Goal: Task Accomplishment & Management: Complete application form

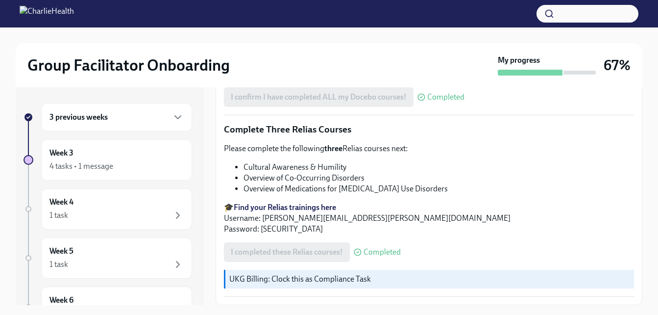
scroll to position [807, 0]
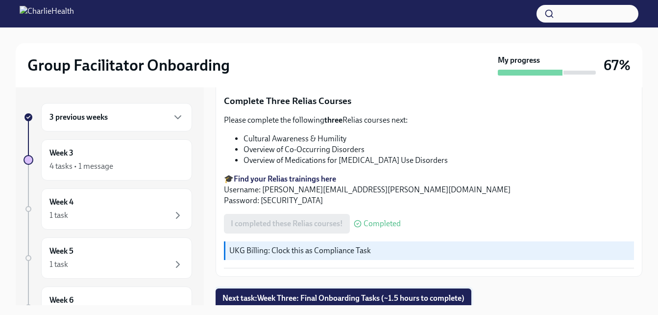
click at [260, 302] on button "Next task : Week Three: Final Onboarding Tasks (~1.5 hours to complete)" at bounding box center [344, 298] width 256 height 20
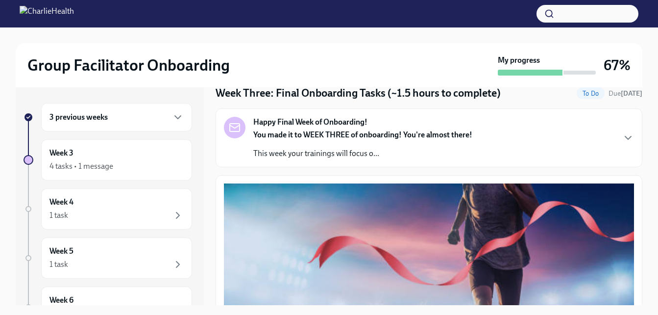
scroll to position [38, 0]
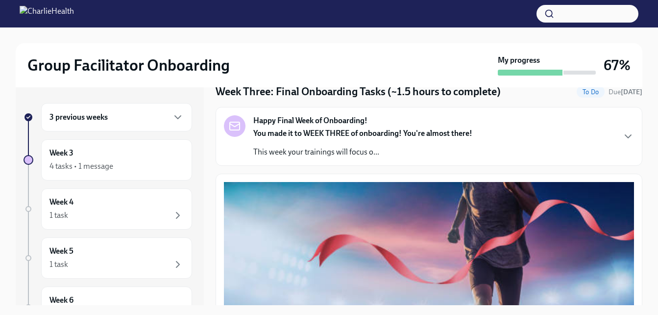
click at [253, 157] on p "This week your trainings will focus o..." at bounding box center [362, 152] width 219 height 11
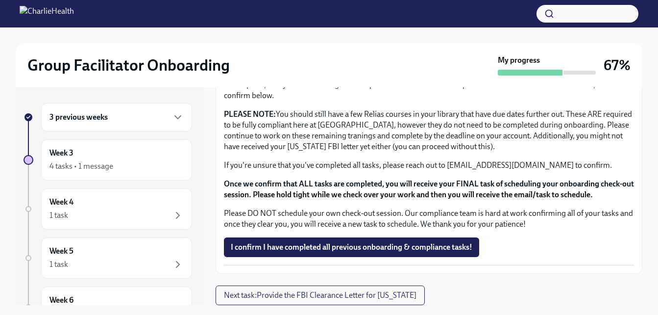
scroll to position [1228, 0]
click at [285, 246] on span "I confirm I have completed all previous onboarding & compliance tasks!" at bounding box center [352, 247] width 242 height 10
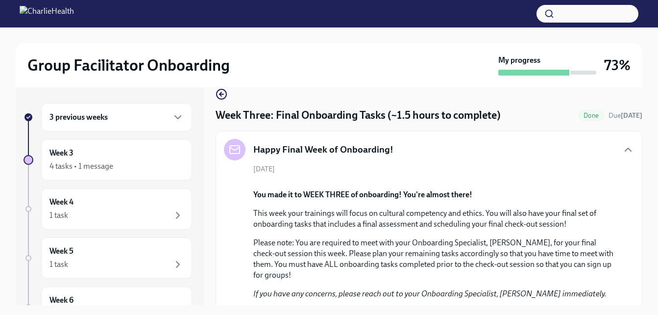
scroll to position [0, 0]
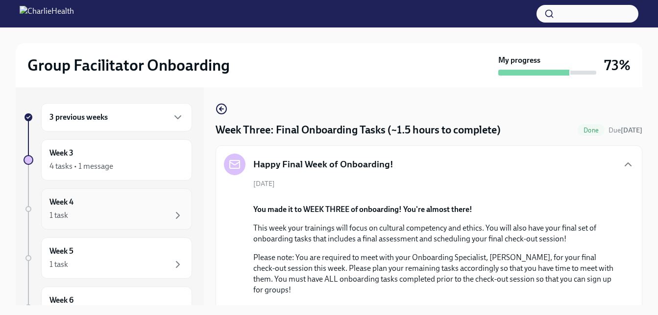
click at [116, 219] on div "1 task" at bounding box center [117, 215] width 134 height 12
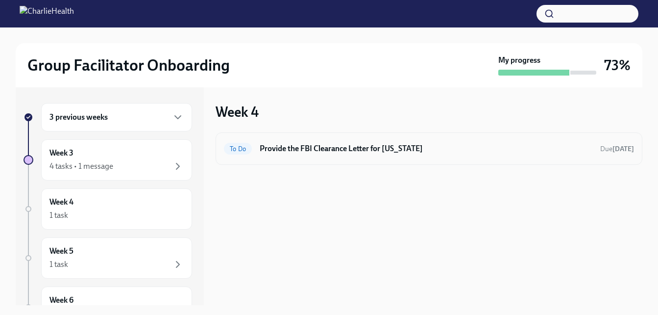
click at [275, 146] on h6 "Provide the FBI Clearance Letter for [US_STATE]" at bounding box center [426, 148] width 333 height 11
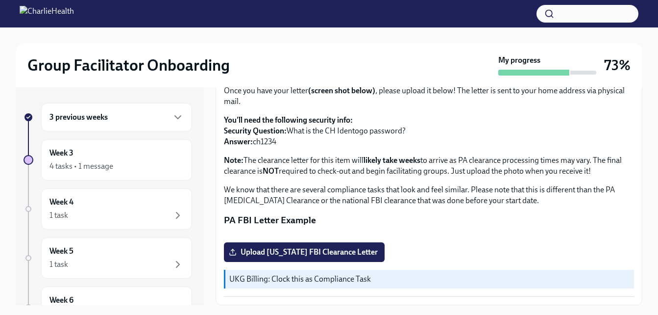
scroll to position [159, 0]
drag, startPoint x: 275, startPoint y: 146, endPoint x: 272, endPoint y: 153, distance: 7.7
drag, startPoint x: 272, startPoint y: 153, endPoint x: 512, endPoint y: 205, distance: 244.7
click at [512, 234] on button "Zoom image" at bounding box center [429, 234] width 410 height 0
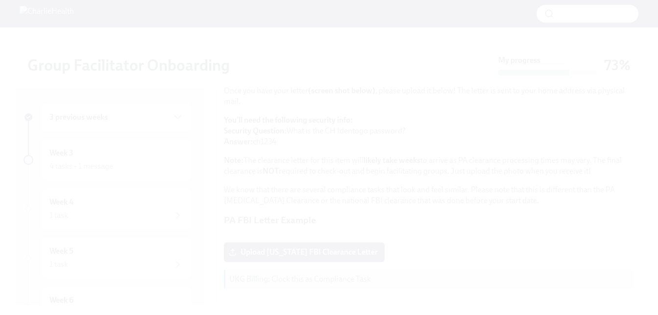
click at [512, 205] on button "Unzoom image" at bounding box center [329, 157] width 658 height 315
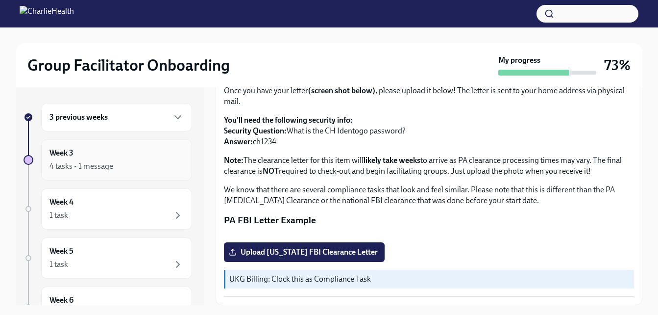
click at [158, 152] on div "Week 3 4 tasks • 1 message" at bounding box center [117, 160] width 134 height 25
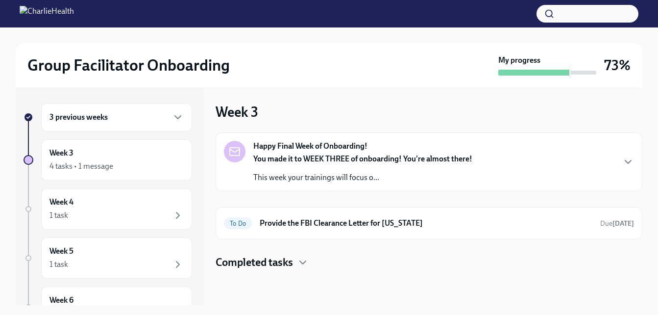
click at [369, 171] on div "You made it to WEEK THREE of onboarding! You're almost there! This week your tr…" at bounding box center [362, 167] width 219 height 29
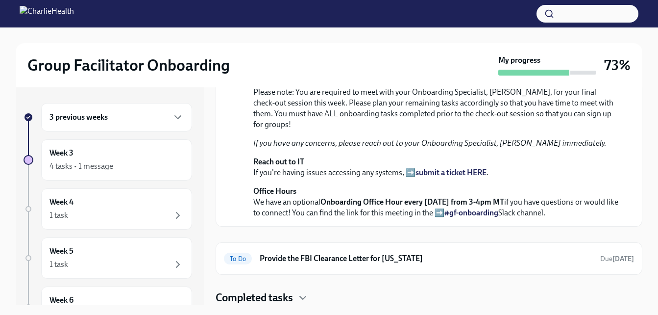
scroll to position [255, 0]
click at [77, 118] on h6 "3 previous weeks" at bounding box center [79, 117] width 58 height 11
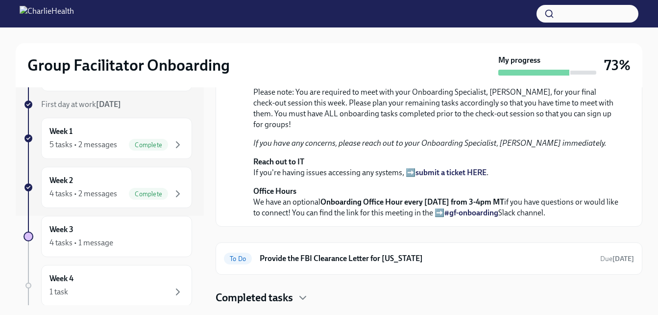
scroll to position [98, 0]
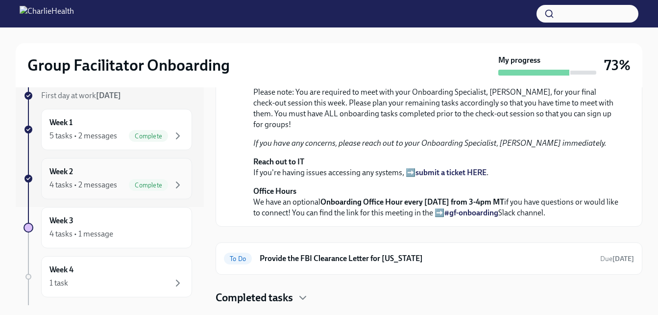
click at [133, 189] on div "Complete" at bounding box center [148, 185] width 39 height 12
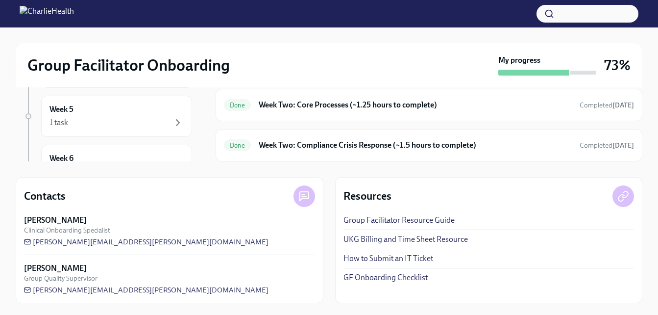
scroll to position [147, 0]
click at [123, 147] on div "Week 5 1 task" at bounding box center [116, 132] width 151 height 41
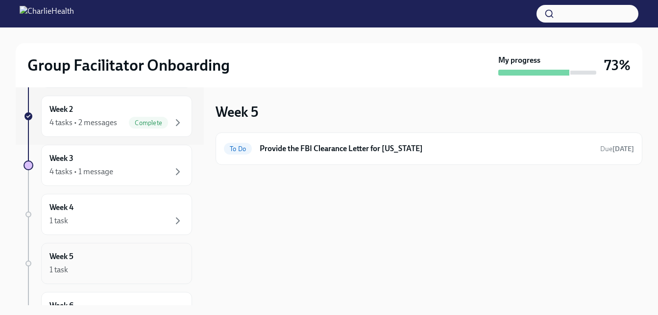
scroll to position [196, 0]
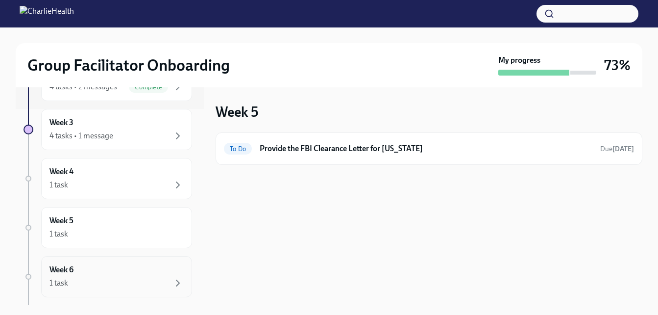
click at [131, 256] on div "Week 6 1 task" at bounding box center [116, 276] width 151 height 41
click at [102, 116] on div "Week 3 4 tasks • 1 message" at bounding box center [116, 129] width 151 height 41
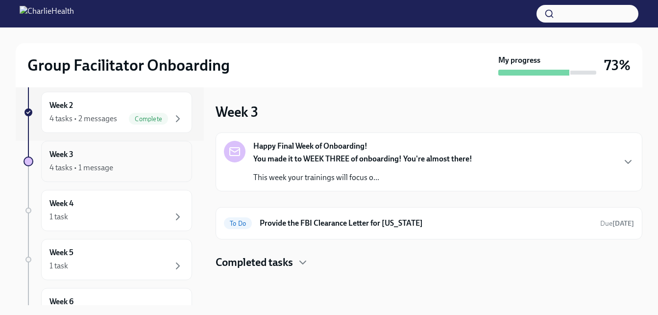
scroll to position [147, 0]
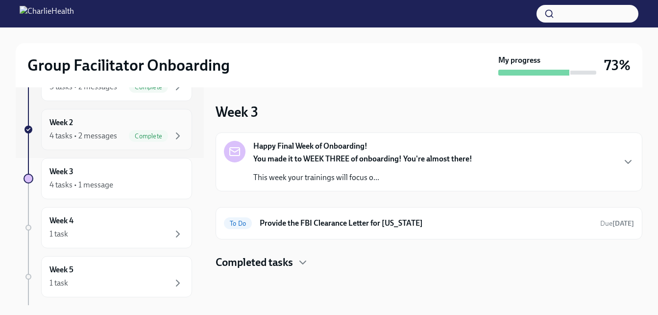
click at [98, 131] on div "4 tasks • 2 messages" at bounding box center [84, 135] width 68 height 11
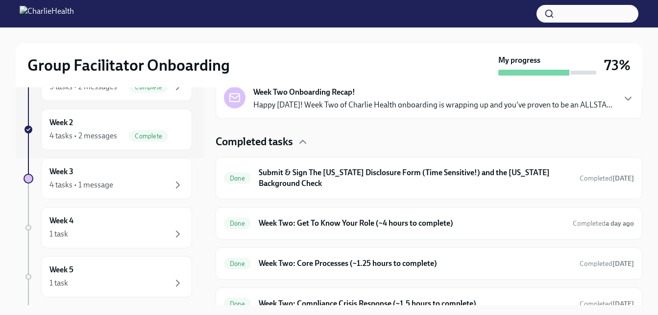
scroll to position [271, 0]
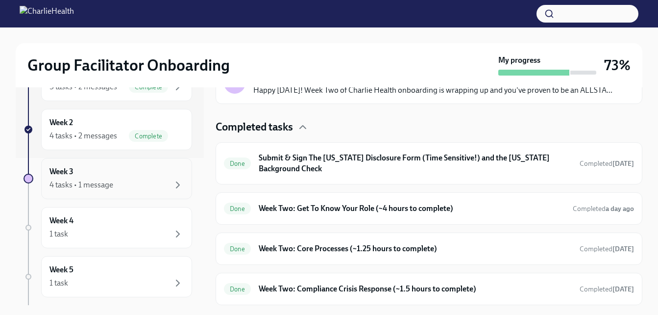
click at [169, 167] on div "Week 3 4 tasks • 1 message" at bounding box center [117, 178] width 134 height 25
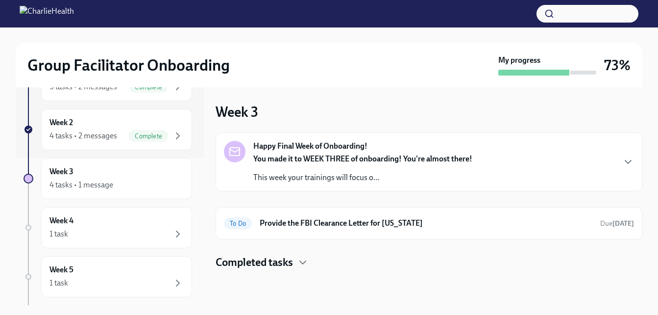
click at [258, 176] on p "This week your trainings will focus o..." at bounding box center [362, 177] width 219 height 11
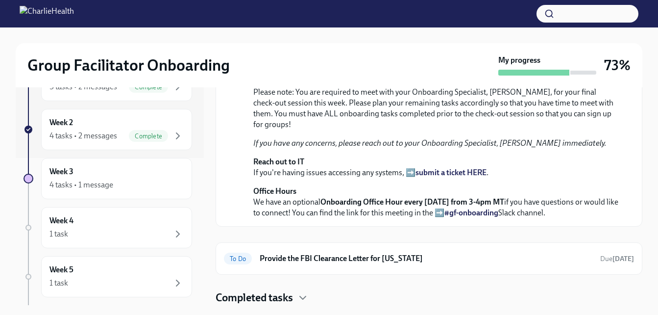
scroll to position [353, 0]
click at [178, 143] on div "Week 2 4 tasks • 2 messages Complete" at bounding box center [116, 129] width 151 height 41
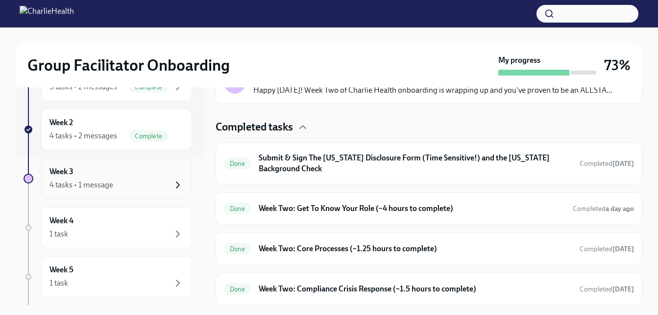
click at [172, 189] on icon "button" at bounding box center [178, 185] width 12 height 12
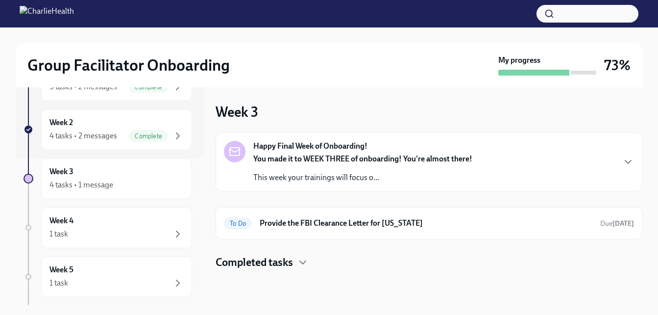
click at [246, 153] on div "Happy Final Week of Onboarding! You made it to WEEK THREE of onboarding! You're…" at bounding box center [348, 162] width 248 height 42
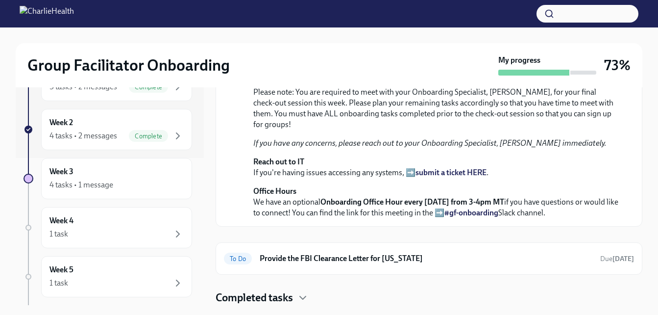
scroll to position [353, 0]
